Goal: Task Accomplishment & Management: Complete application form

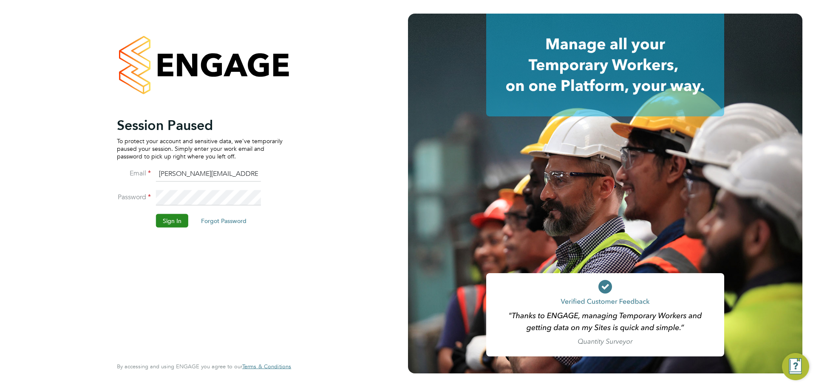
click at [166, 215] on button "Sign In" at bounding box center [172, 221] width 32 height 14
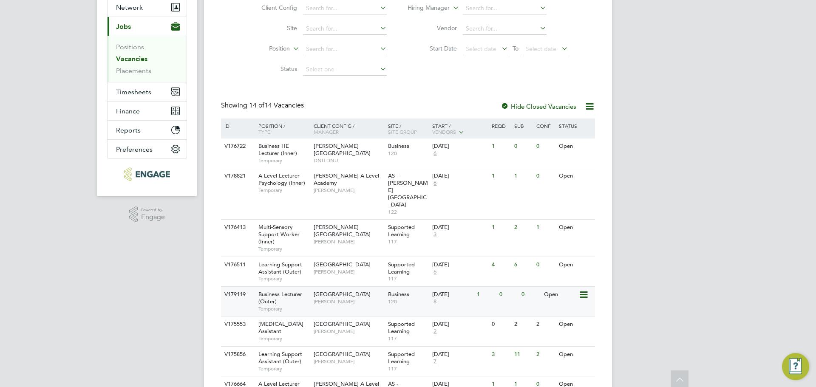
scroll to position [85, 0]
click at [279, 319] on span "[MEDICAL_DATA] Assistant" at bounding box center [280, 326] width 45 height 14
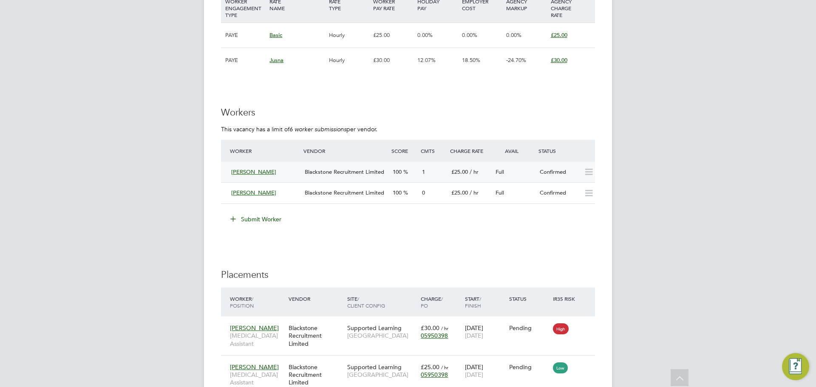
click at [353, 169] on span "Blackstone Recruitment Limited" at bounding box center [344, 171] width 79 height 7
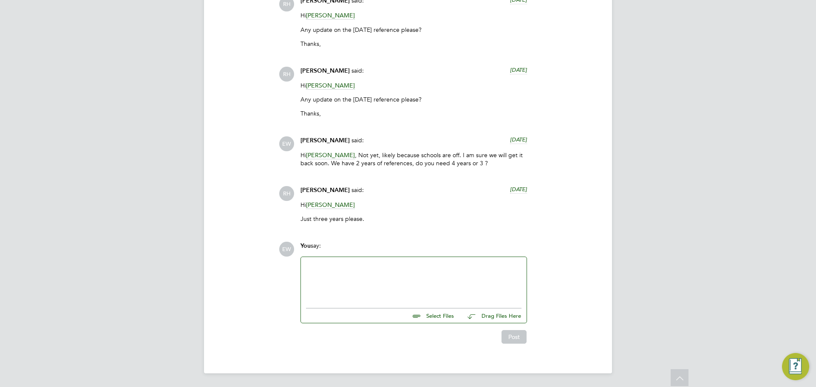
click at [342, 279] on div at bounding box center [413, 280] width 215 height 37
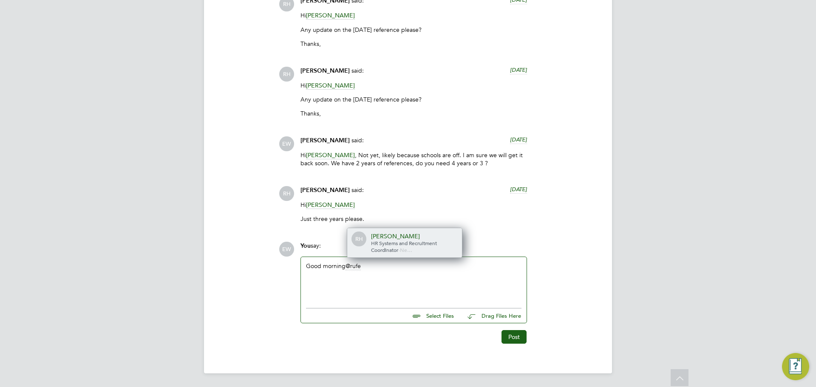
click at [380, 240] on span "HR Systems and Recruitment Coordinator" at bounding box center [404, 247] width 66 height 14
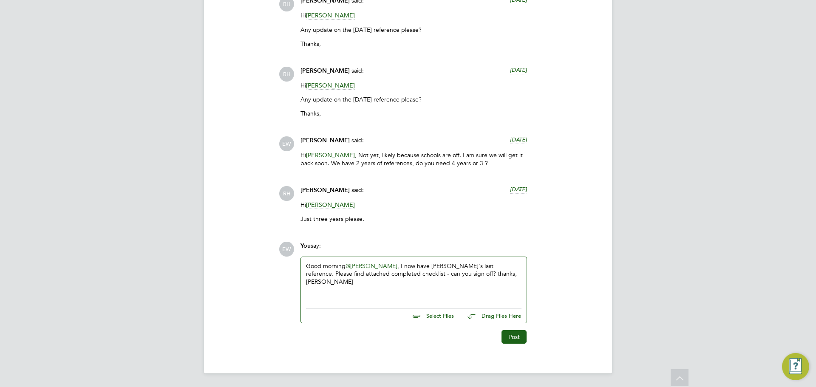
click at [441, 320] on div "Select Files Drag Files Here" at bounding box center [413, 313] width 215 height 19
click at [442, 317] on input "file" at bounding box center [457, 314] width 127 height 12
type input "C:\fakepath\Candidate Vetting Form - New - Jusna Ali.docx"
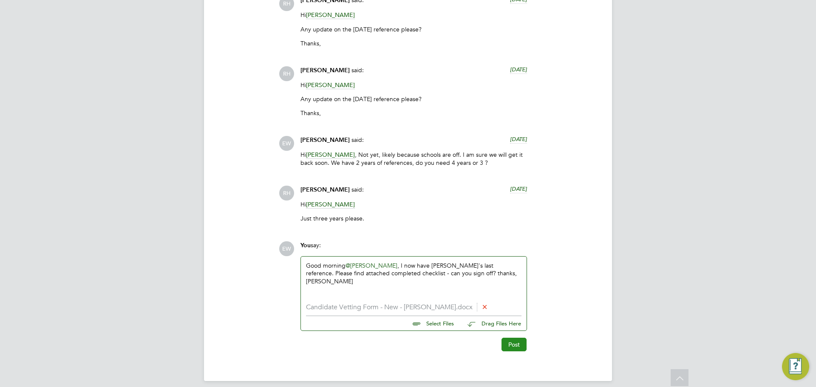
click at [516, 342] on button "Post" at bounding box center [513, 345] width 25 height 14
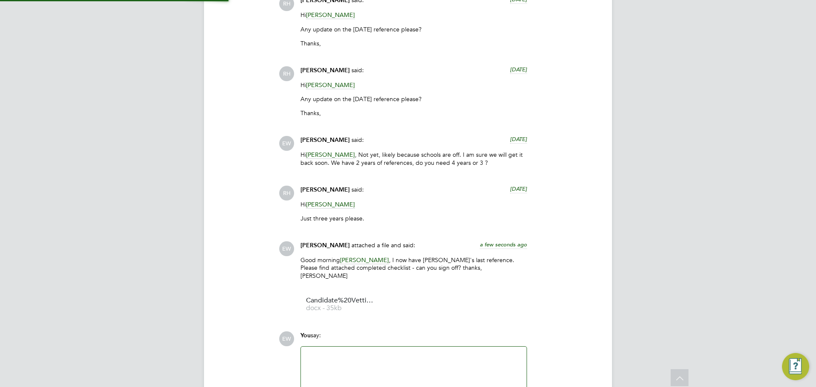
scroll to position [1766, 0]
